Goal: Use online tool/utility: Use online tool/utility

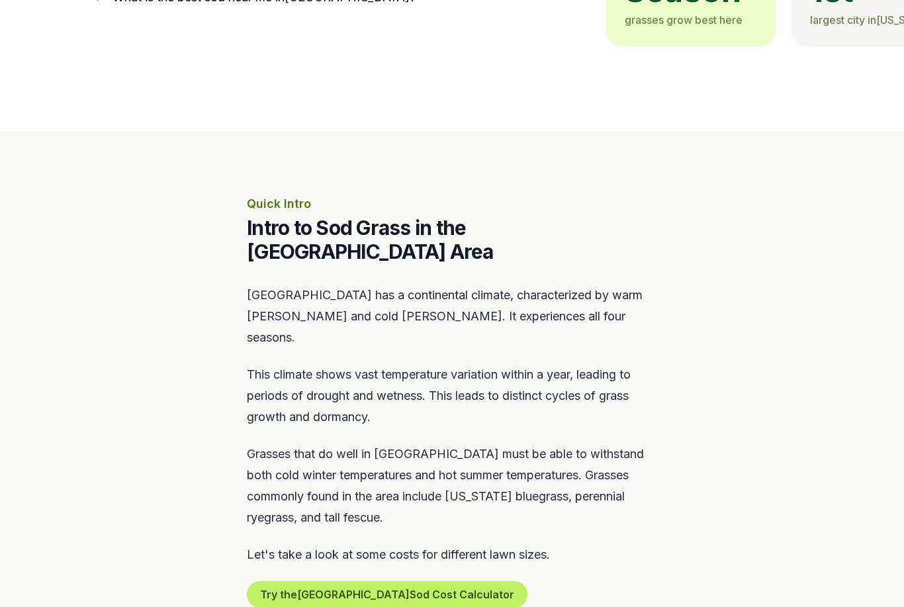
scroll to position [435, 0]
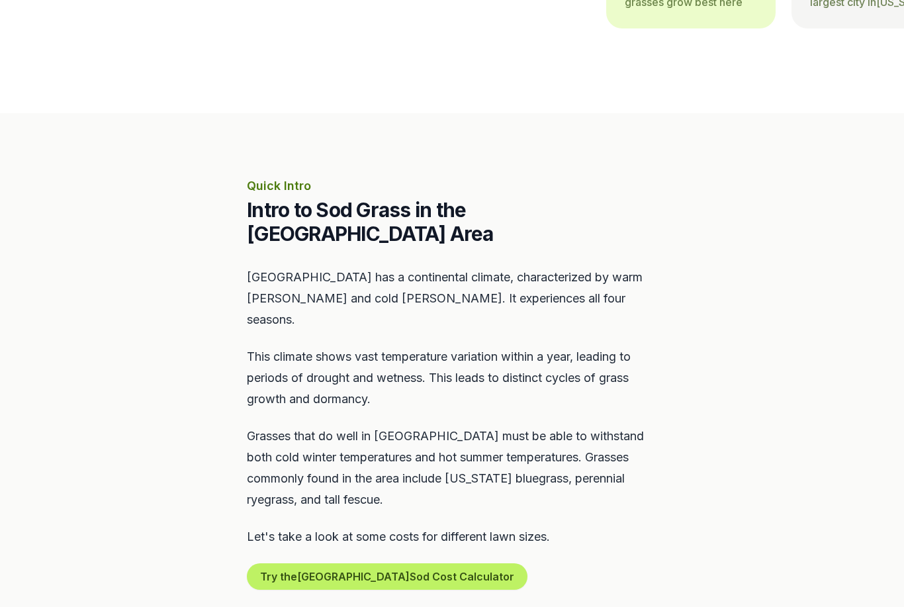
click at [419, 563] on button "Try the Chicago Sod Cost Calculator" at bounding box center [387, 576] width 281 height 26
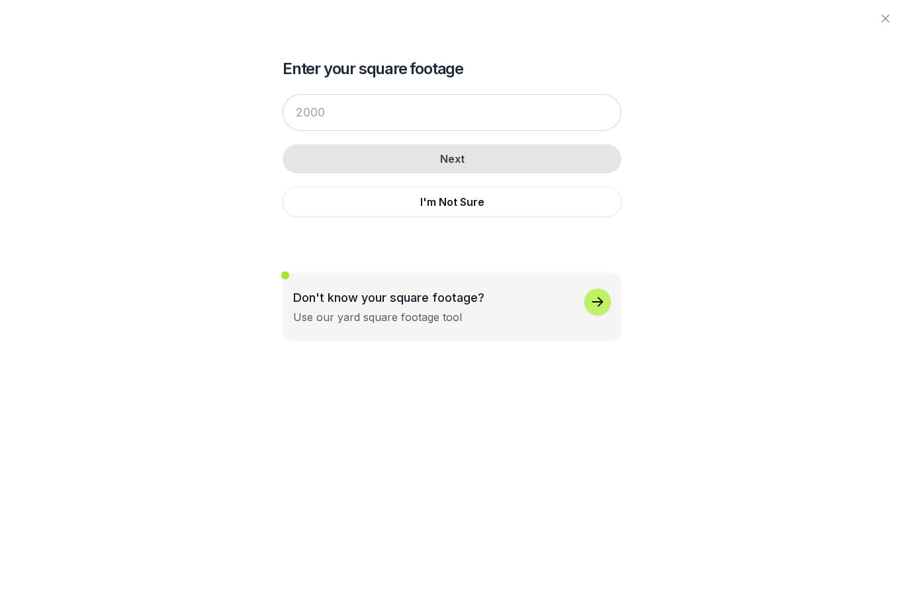
click at [613, 299] on button "Don't know your square footage? Use our yard square footage tool" at bounding box center [452, 307] width 339 height 68
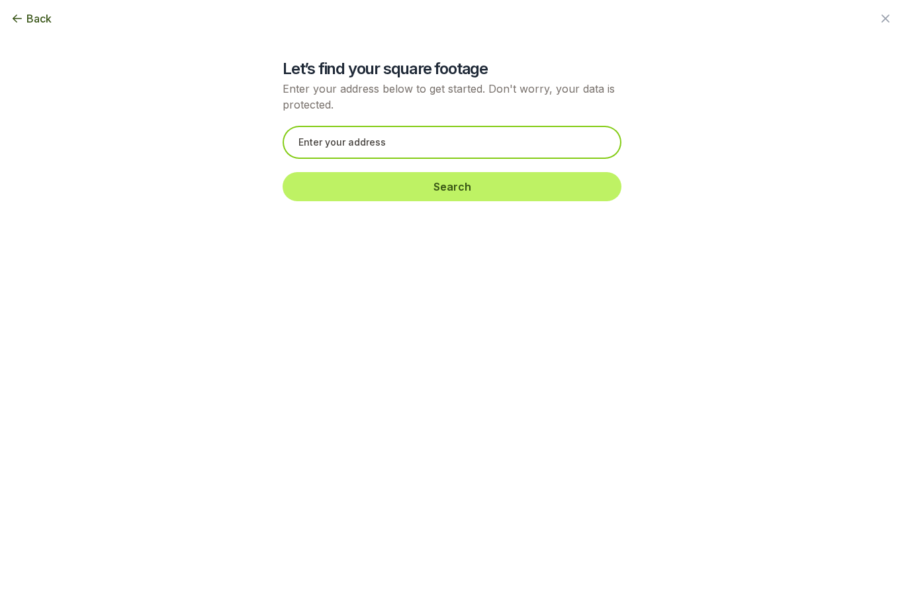
click at [576, 144] on input "text" at bounding box center [452, 142] width 339 height 33
click at [557, 151] on input "[STREET_ADDRESS]" at bounding box center [452, 142] width 339 height 33
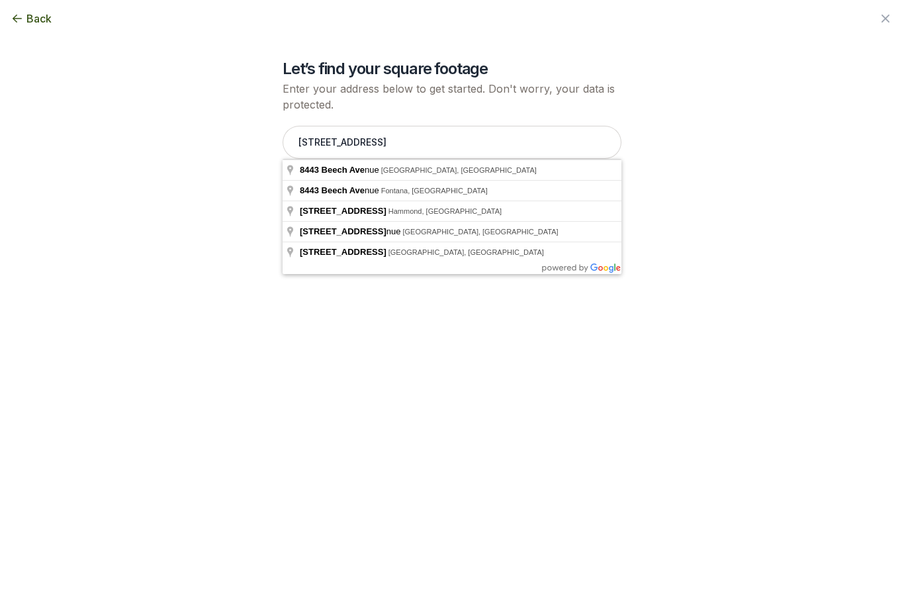
type input "[STREET_ADDRESS]"
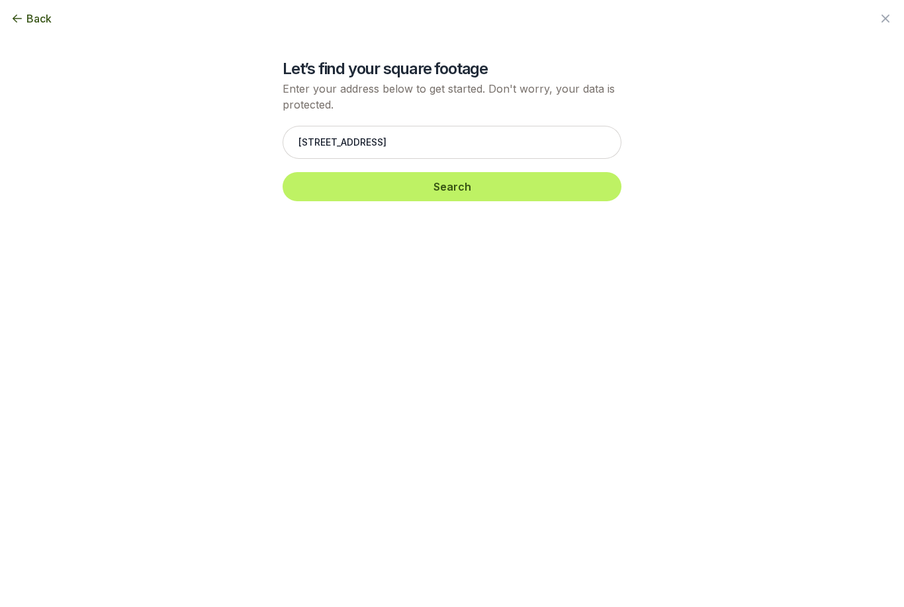
click at [524, 188] on button "Search" at bounding box center [452, 186] width 339 height 29
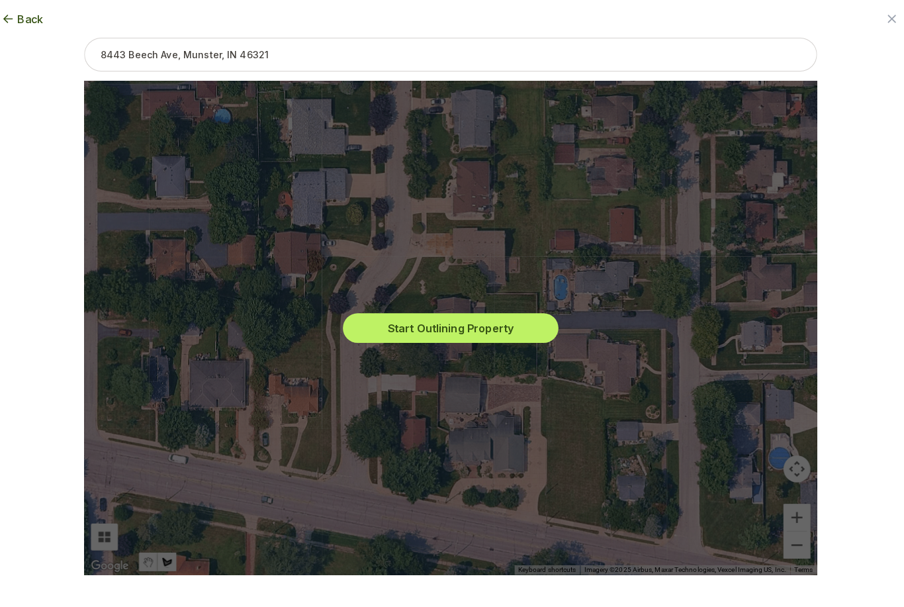
scroll to position [451, 0]
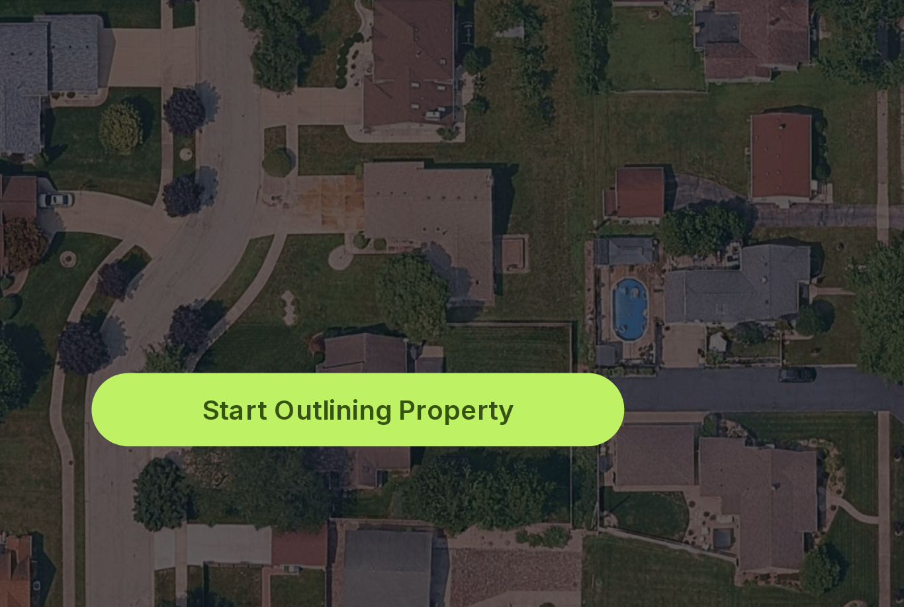
click at [346, 308] on button "Start Outlining Property" at bounding box center [452, 322] width 212 height 29
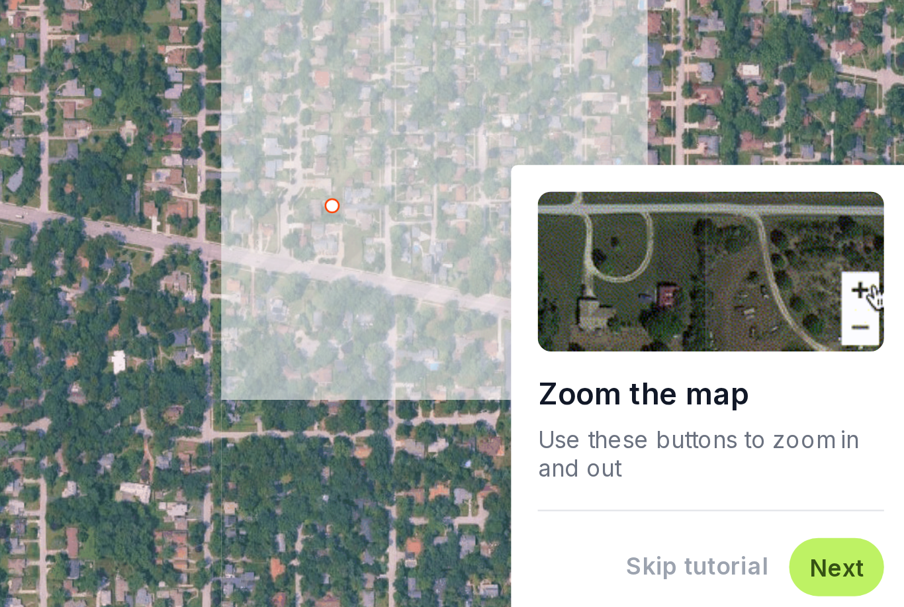
click at [729, 462] on button "Next" at bounding box center [740, 468] width 22 height 13
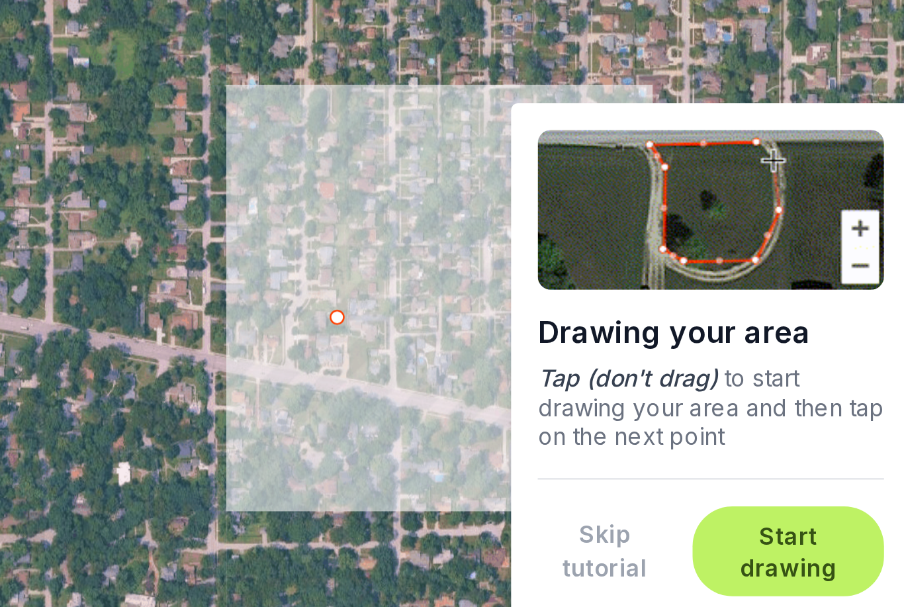
click at [691, 449] on button "Start drawing" at bounding box center [721, 462] width 60 height 26
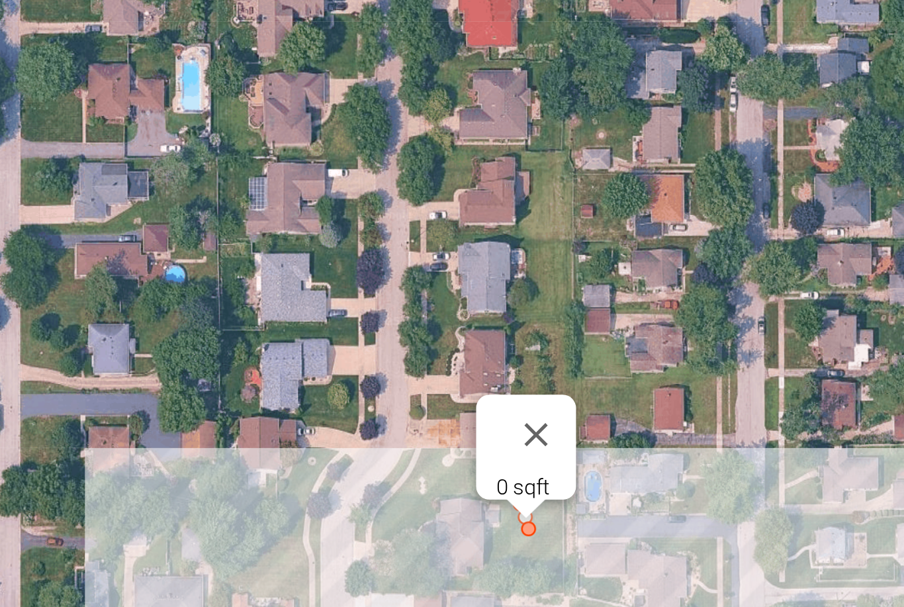
click at [609, 444] on div at bounding box center [618, 453] width 19 height 19
click at [605, 400] on button "Close" at bounding box center [621, 416] width 32 height 32
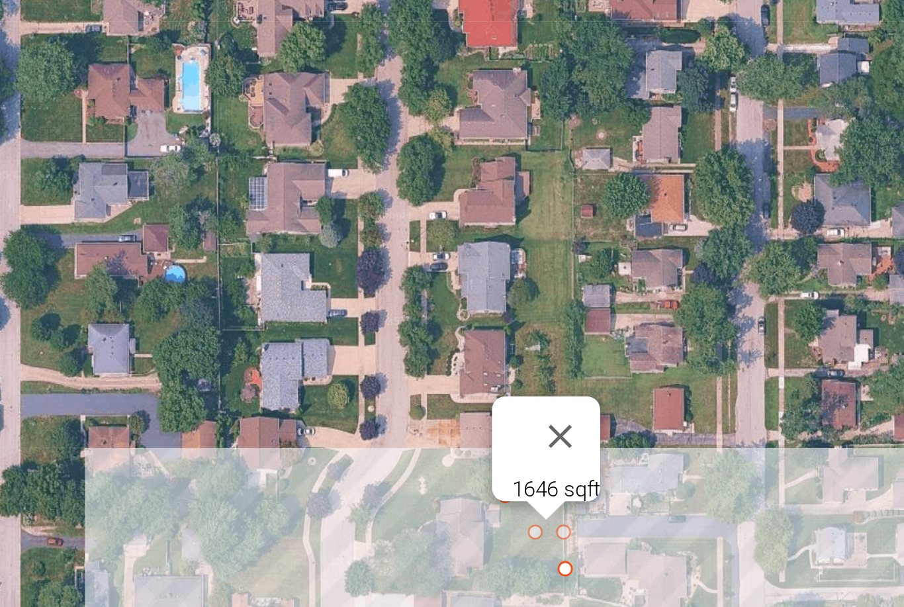
click at [197, 232] on div "1646 sqft" at bounding box center [452, 321] width 720 height 485
click at [615, 400] on button "Close" at bounding box center [631, 416] width 32 height 32
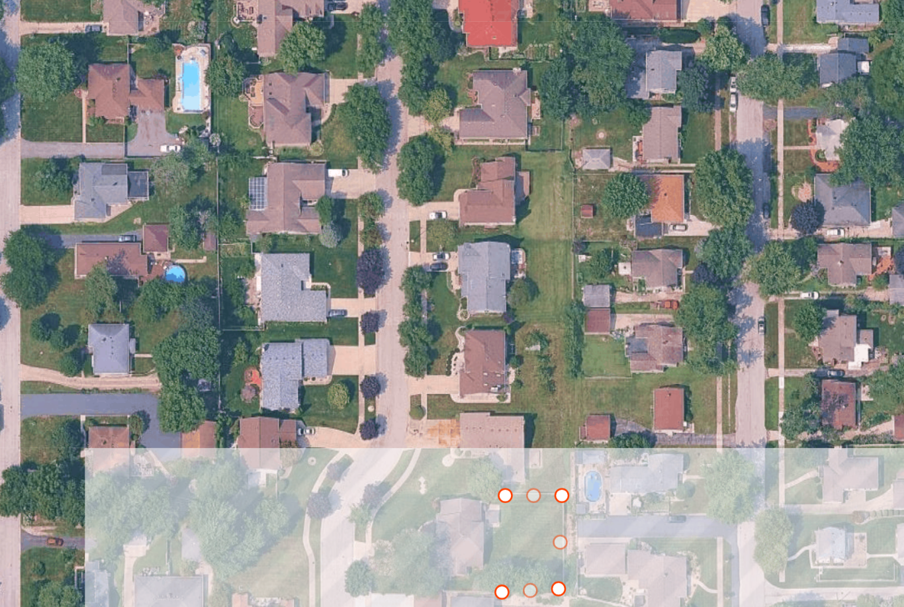
type input "4161"
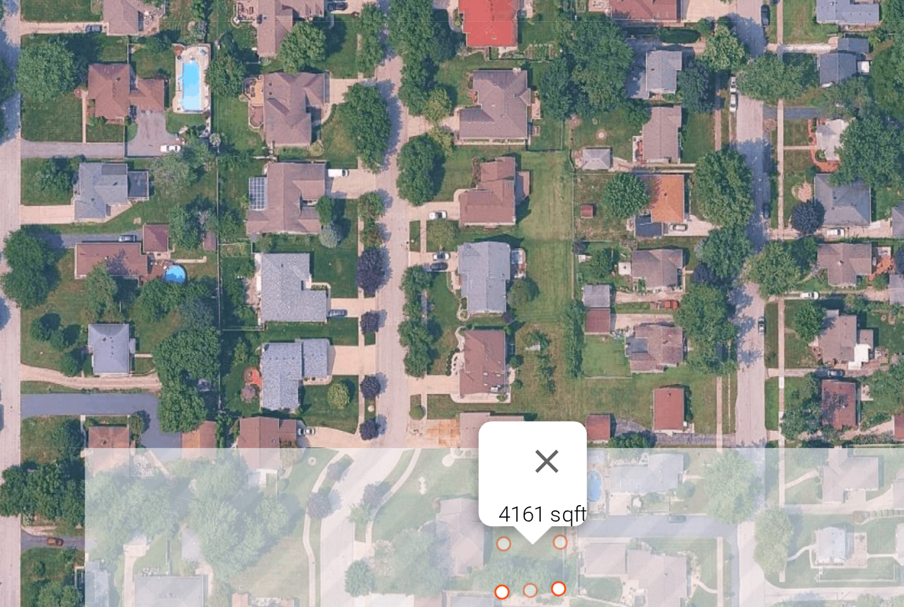
click at [606, 442] on div "4161 sqft" at bounding box center [623, 447] width 35 height 10
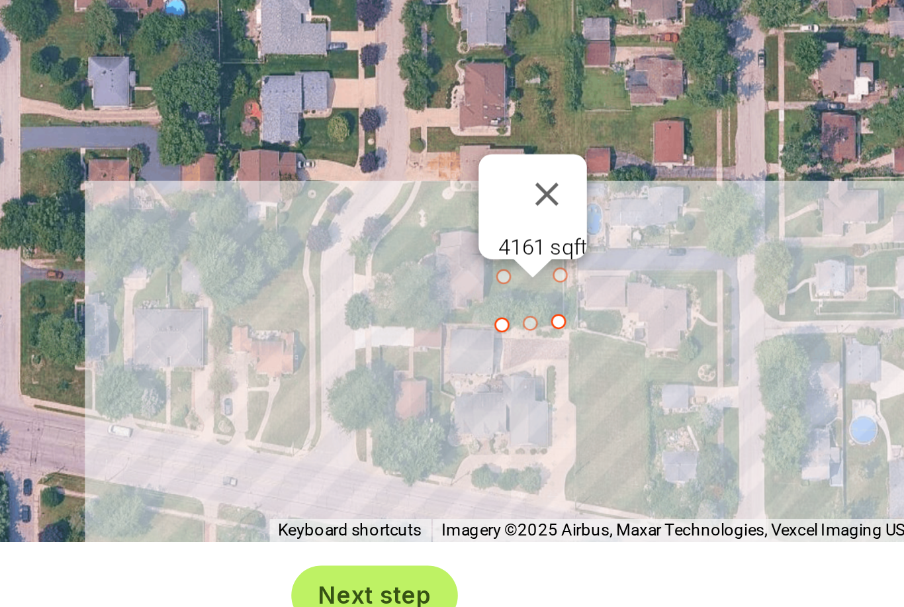
scroll to position [638, 0]
click at [534, 579] on button "Next step" at bounding box center [556, 585] width 45 height 13
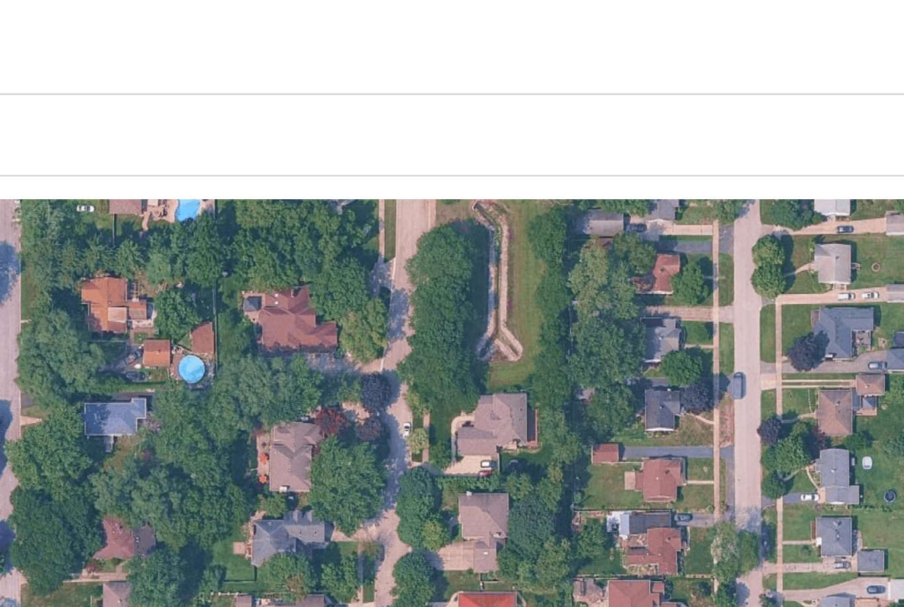
scroll to position [0, 0]
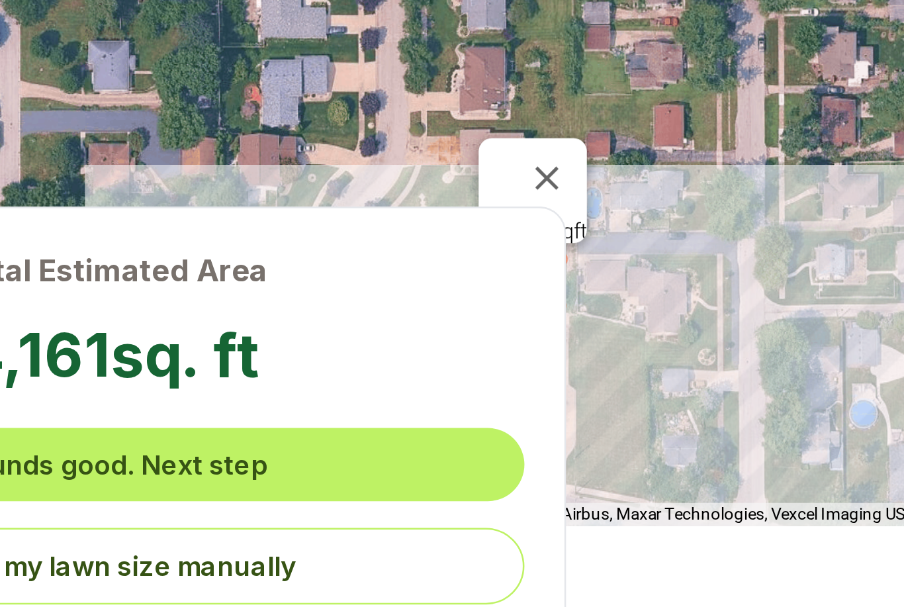
click at [287, 437] on div "Total Estimated Area 4,161 sq. ft Sounds good. Next step Enter my lawn size man…" at bounding box center [452, 521] width 904 height 169
click at [288, 525] on button "Sounds good. Next step" at bounding box center [452, 539] width 328 height 29
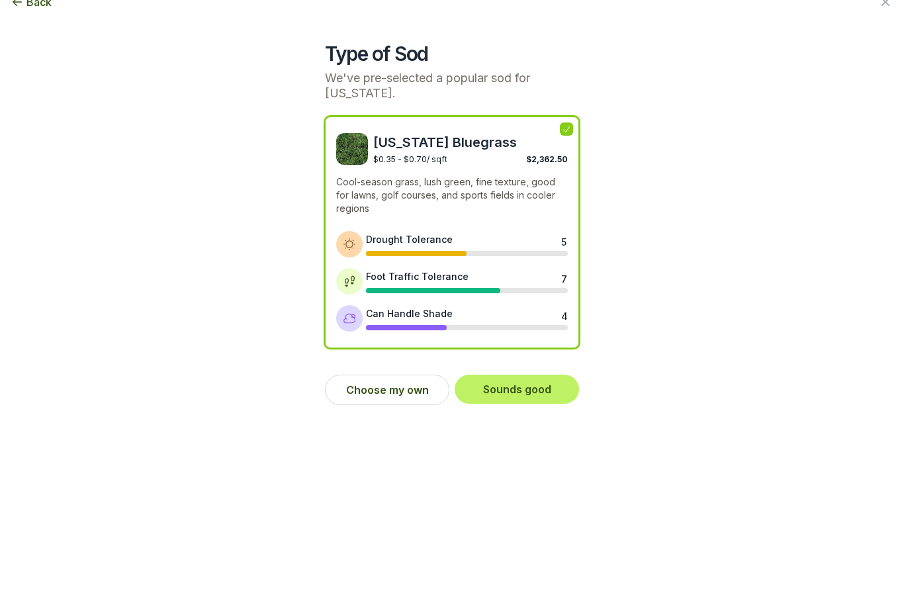
click at [550, 391] on button "Sounds good" at bounding box center [517, 405] width 124 height 29
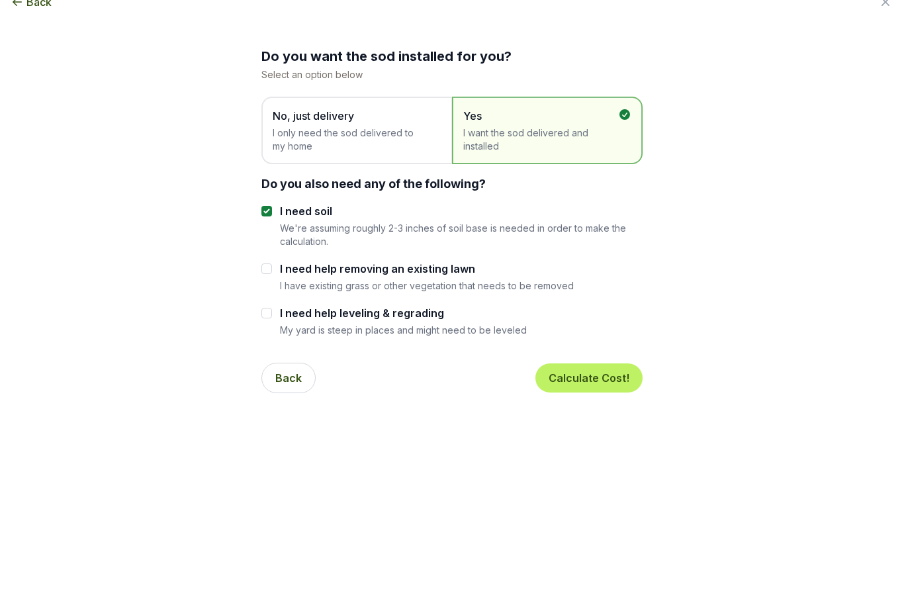
click at [402, 124] on span "No, just delivery I only need the sod delivered to my home" at bounding box center [350, 146] width 155 height 45
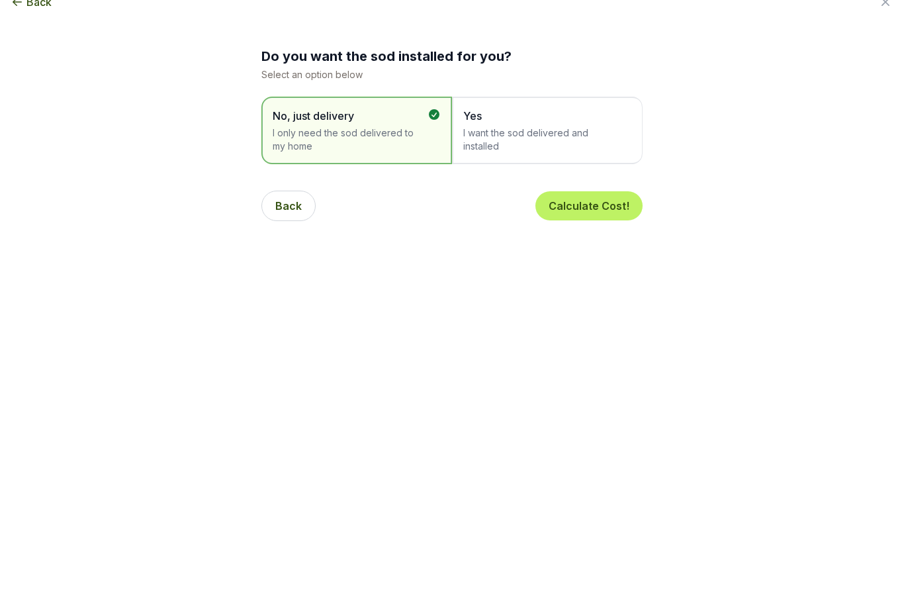
click at [605, 208] on button "Calculate Cost!" at bounding box center [588, 222] width 107 height 29
